Goal: Task Accomplishment & Management: Use online tool/utility

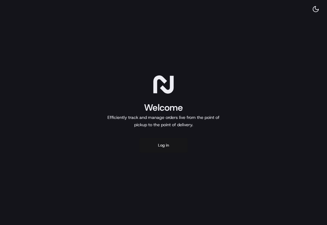
click at [161, 147] on button "Log in" at bounding box center [163, 145] width 49 height 15
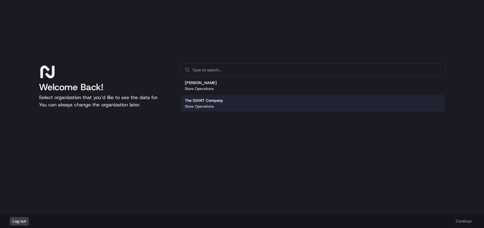
click at [201, 104] on p "Store Operations" at bounding box center [199, 106] width 29 height 5
click at [460, 222] on button "Continue" at bounding box center [463, 221] width 21 height 9
